Goal: Transaction & Acquisition: Book appointment/travel/reservation

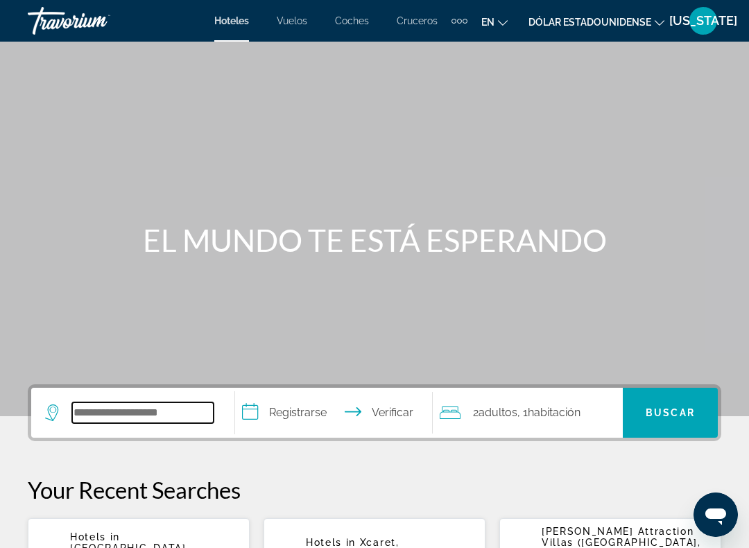
click at [143, 414] on input "Buscar destino de hotel" at bounding box center [142, 412] width 141 height 21
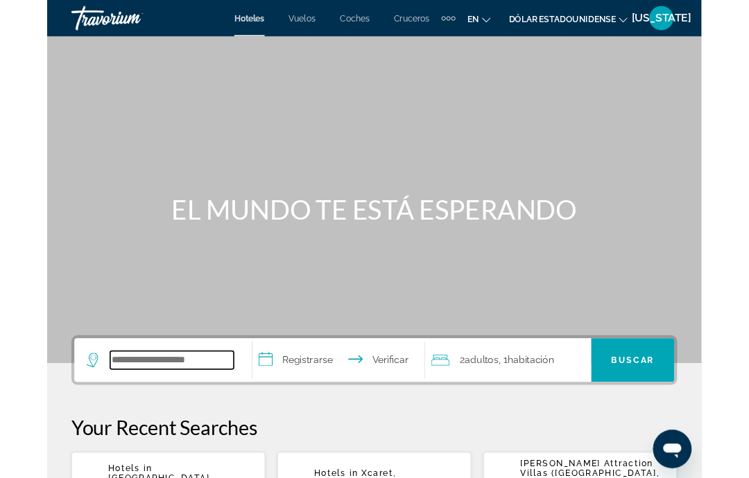
scroll to position [11, 0]
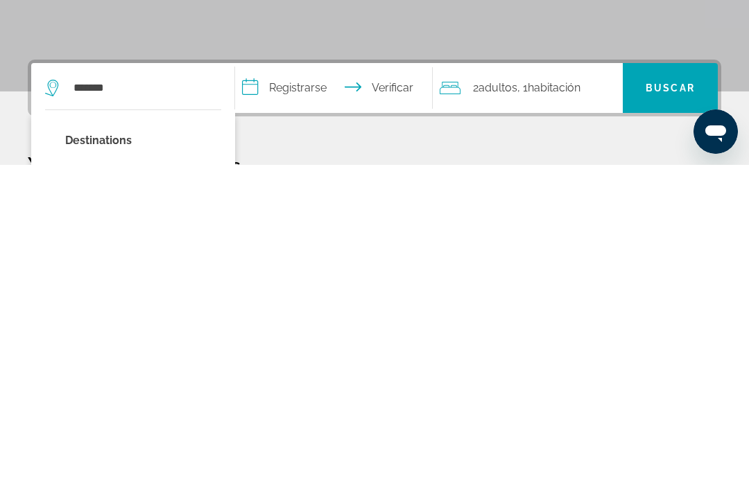
type input "**********"
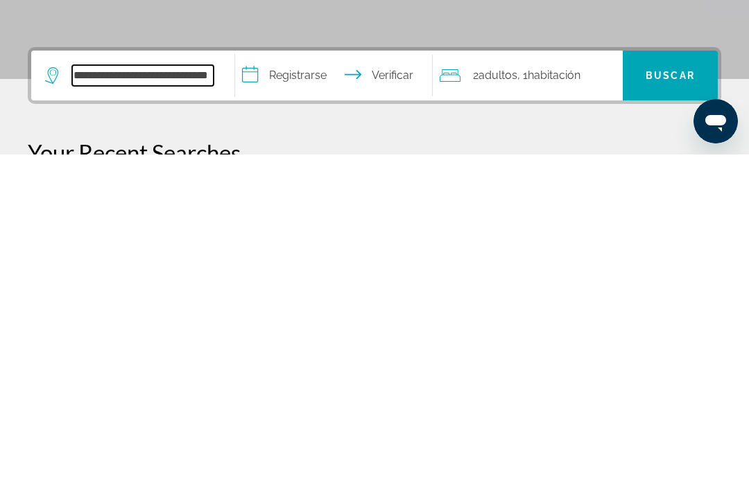
scroll to position [15, 0]
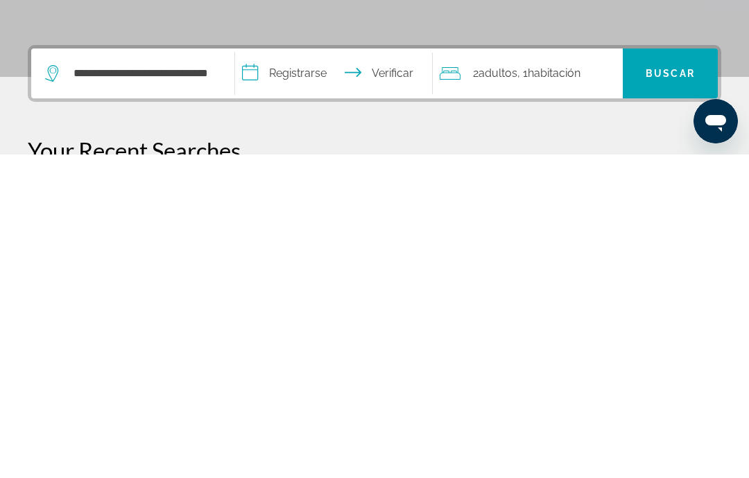
click at [268, 372] on input "**********" at bounding box center [336, 399] width 202 height 54
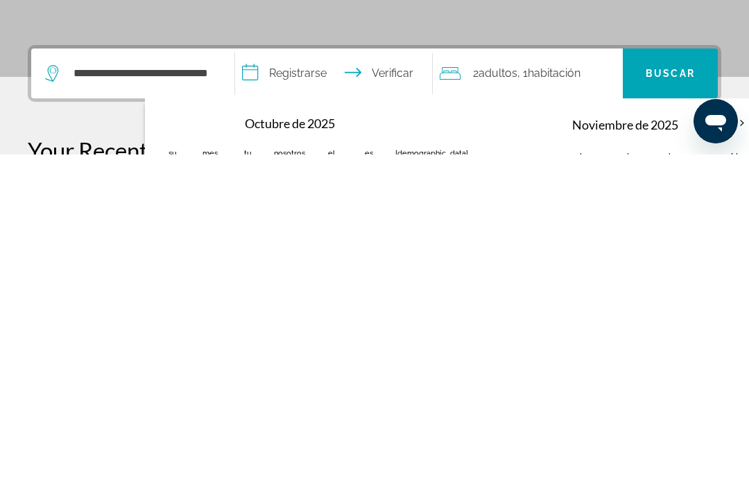
scroll to position [339, 0]
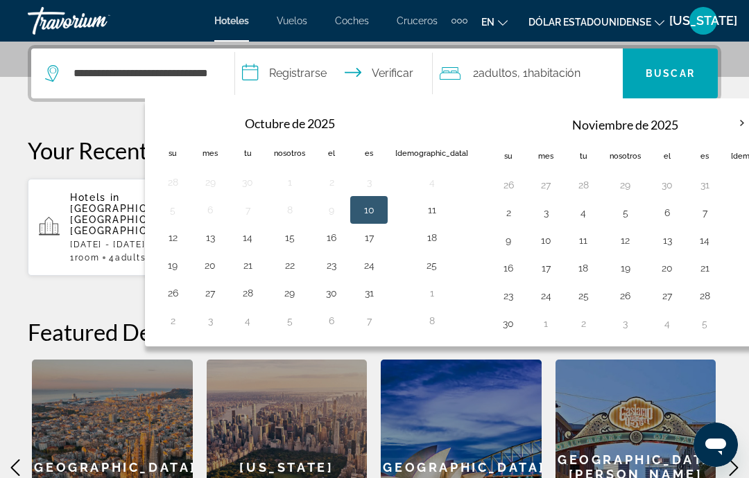
click at [693, 220] on button "7" at bounding box center [704, 212] width 22 height 19
click at [497, 245] on button "9" at bounding box center [508, 240] width 22 height 19
type input "**********"
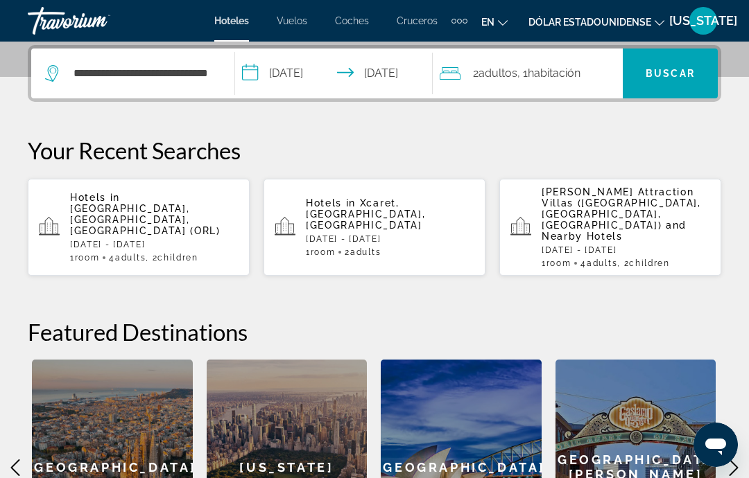
click at [580, 79] on font "Habitación" at bounding box center [554, 73] width 53 height 13
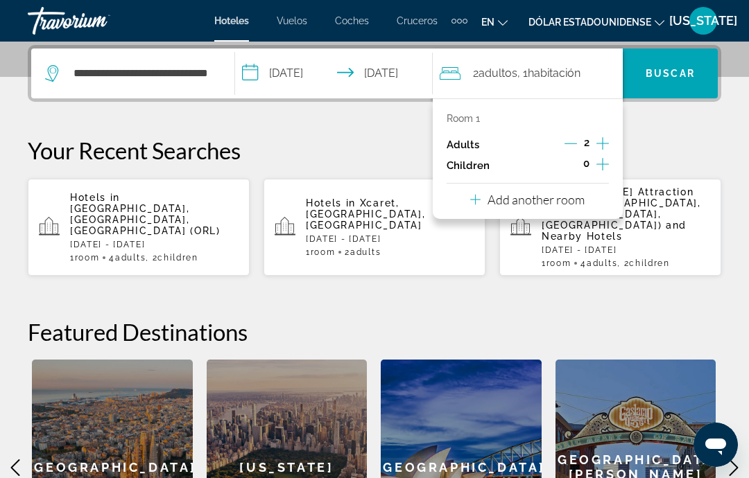
click at [598, 143] on icon "Increment adults" at bounding box center [602, 143] width 12 height 17
click at [607, 144] on icon "Increment adults" at bounding box center [602, 143] width 12 height 17
click at [605, 143] on icon "Increment adults" at bounding box center [602, 143] width 12 height 17
click at [602, 142] on icon "Increment adults" at bounding box center [602, 143] width 12 height 12
click at [680, 83] on span "Buscar" at bounding box center [670, 73] width 95 height 33
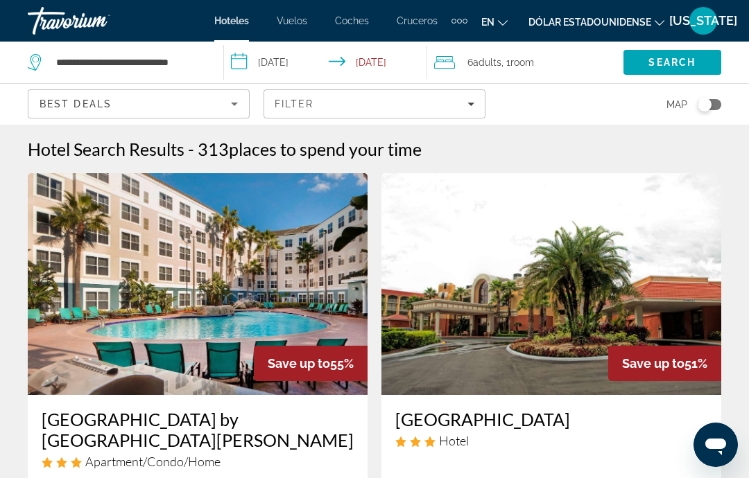
click at [405, 21] on font "Cruceros" at bounding box center [417, 20] width 41 height 11
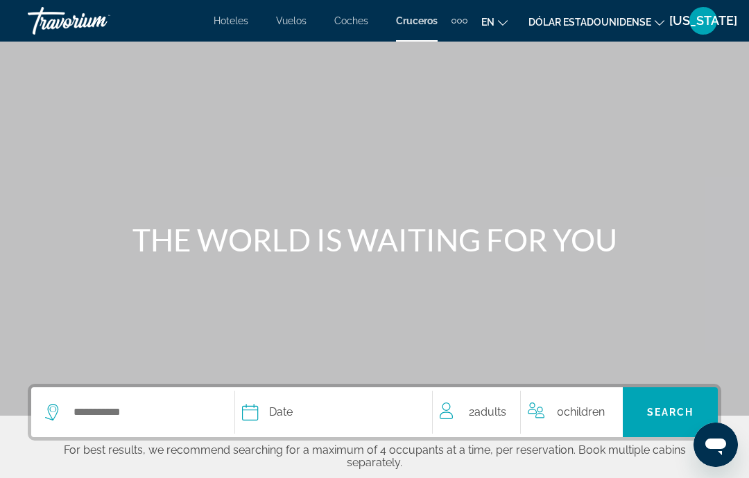
scroll to position [21, 0]
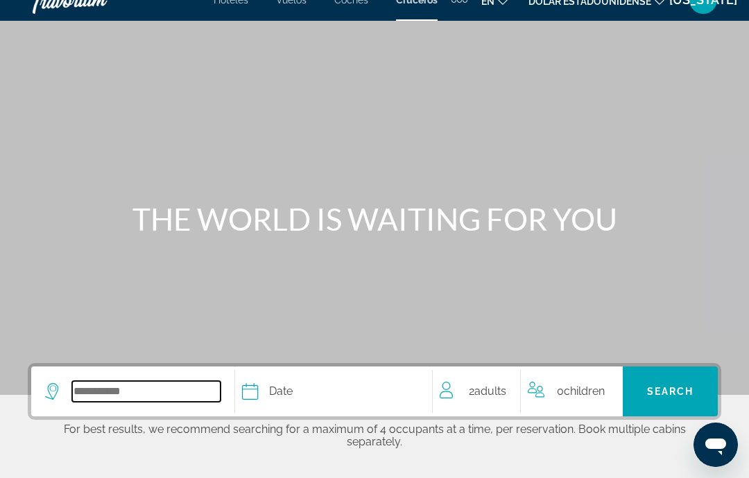
click at [109, 399] on input "Select cruise destination" at bounding box center [146, 391] width 148 height 21
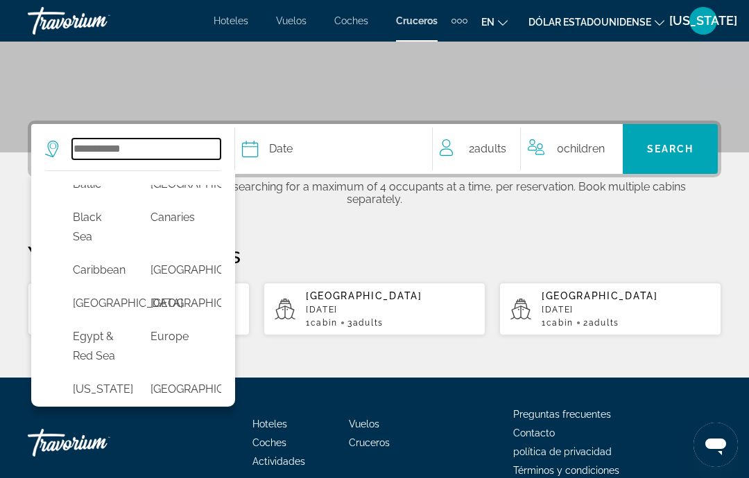
scroll to position [162, 0]
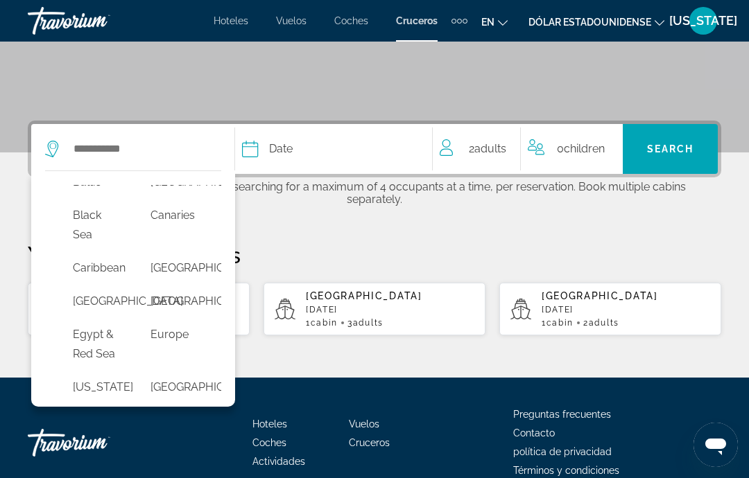
click at [107, 267] on button "Caribbean" at bounding box center [98, 268] width 64 height 26
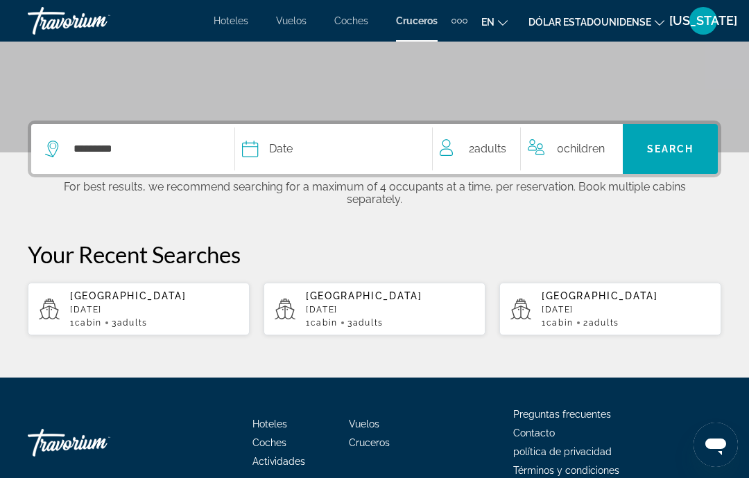
click at [126, 290] on div "[GEOGRAPHIC_DATA] [DATE] 1 cabin 3 Adult Adults" at bounding box center [154, 308] width 168 height 37
type input "*******"
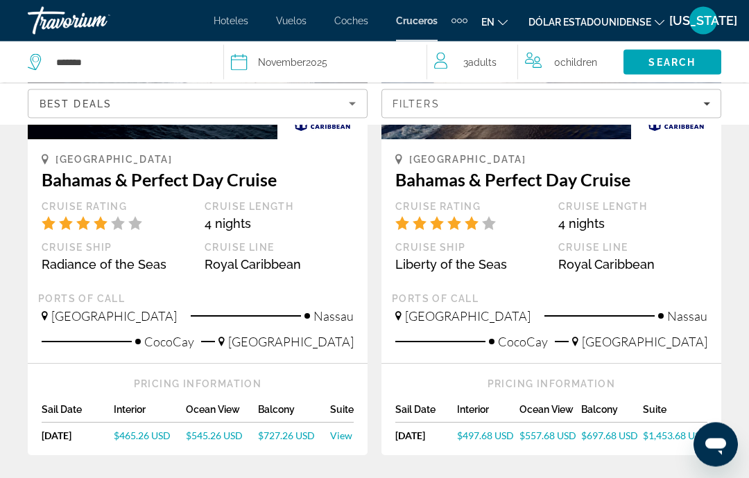
scroll to position [273, 0]
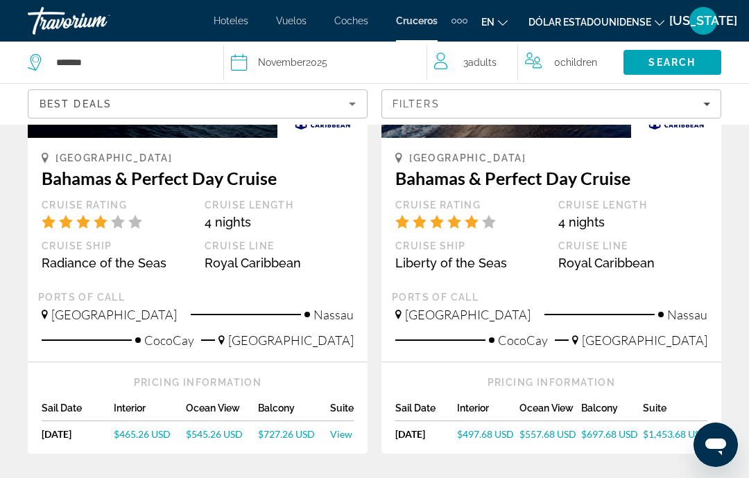
click at [203, 431] on span "$545.26 USD" at bounding box center [214, 434] width 57 height 12
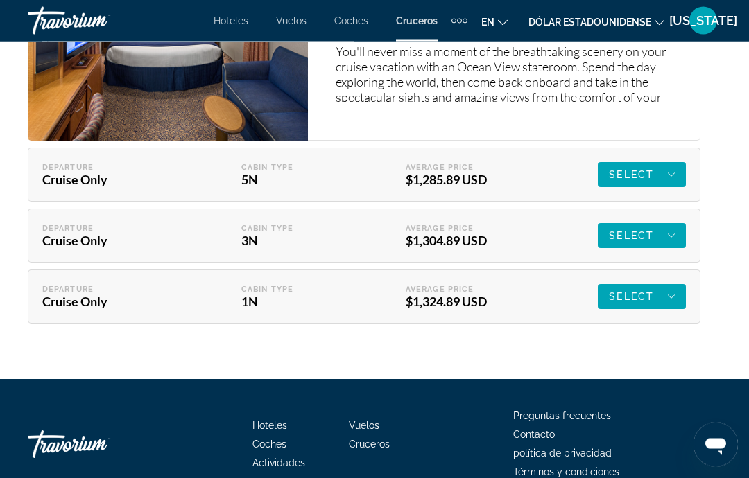
scroll to position [2953, 0]
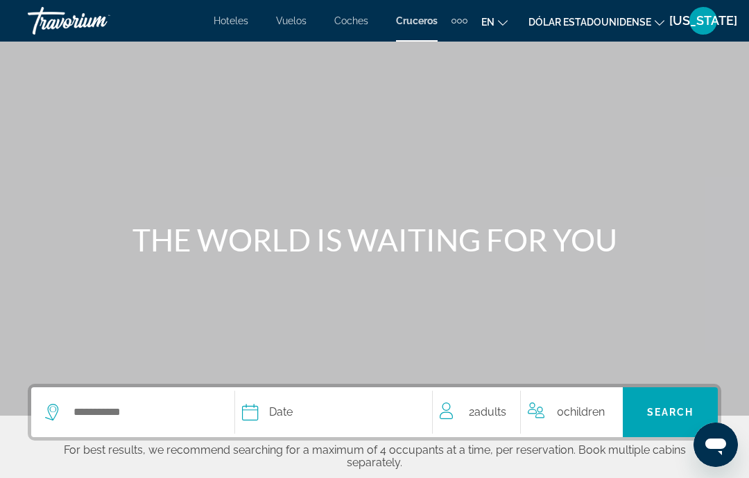
click at [347, 21] on font "Coches" at bounding box center [351, 20] width 34 height 11
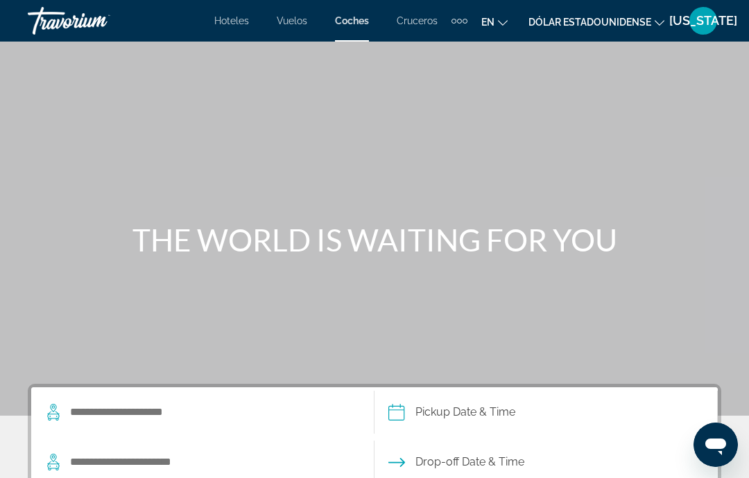
click at [220, 26] on font "Hoteles" at bounding box center [231, 20] width 35 height 11
